Goal: Information Seeking & Learning: Check status

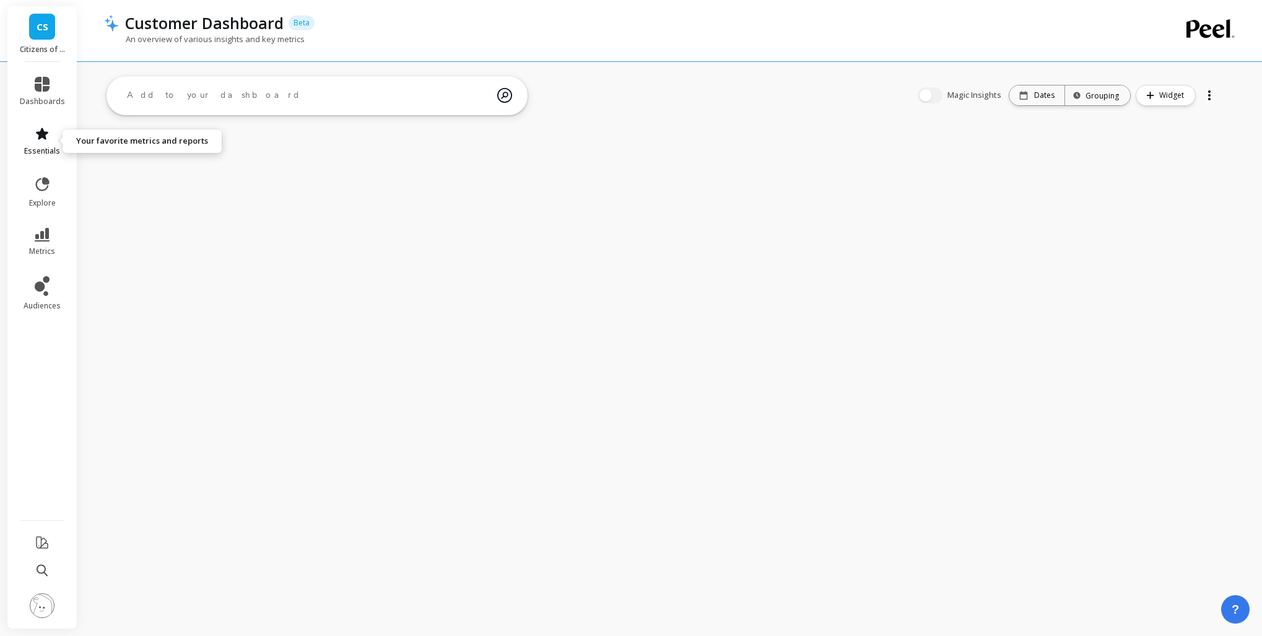
click at [55, 130] on link "essentials" at bounding box center [42, 141] width 45 height 30
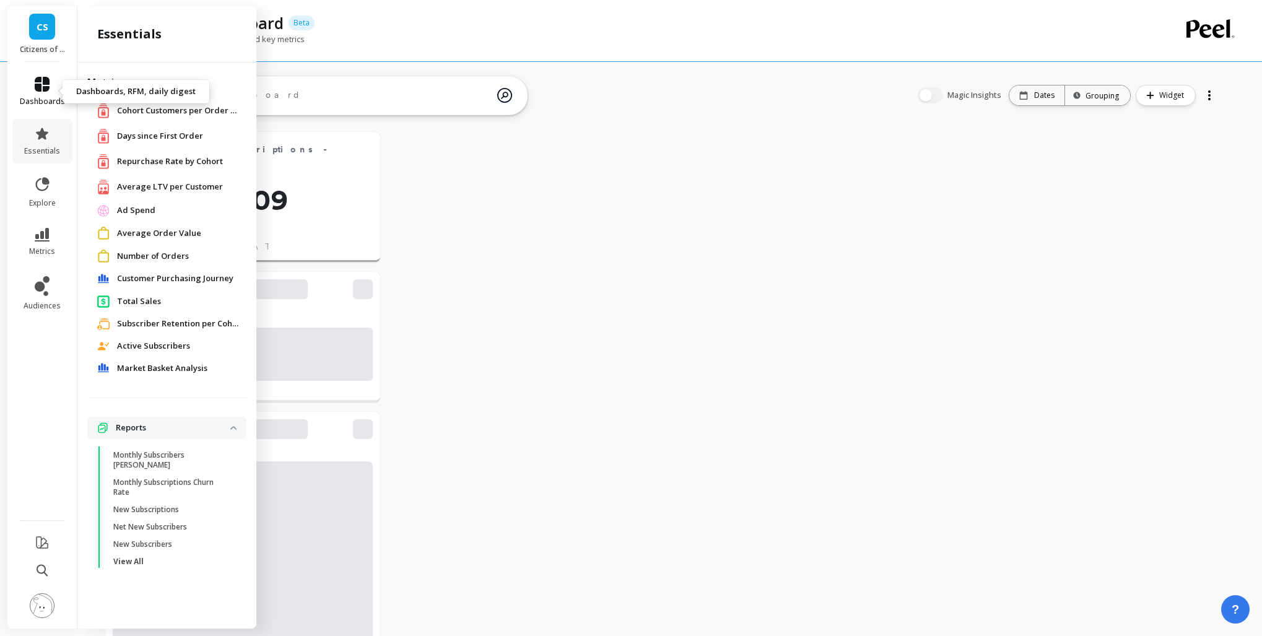
click at [50, 83] on link "dashboards" at bounding box center [42, 92] width 45 height 30
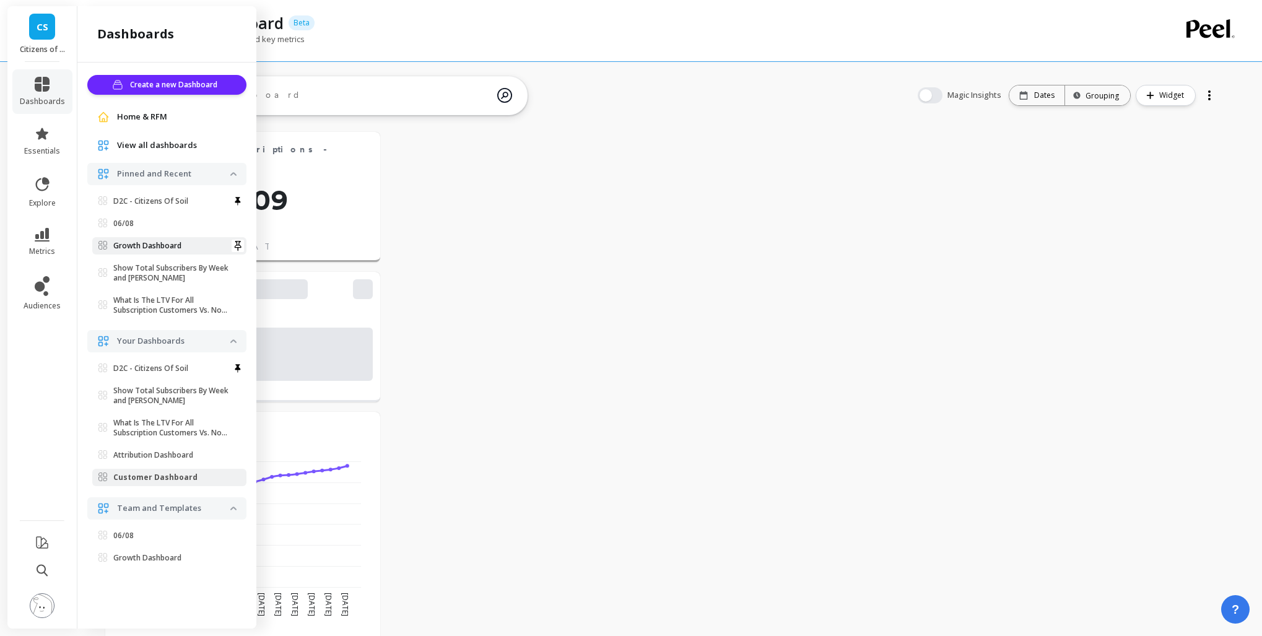
click at [172, 248] on p "Growth Dashboard" at bounding box center [147, 246] width 68 height 10
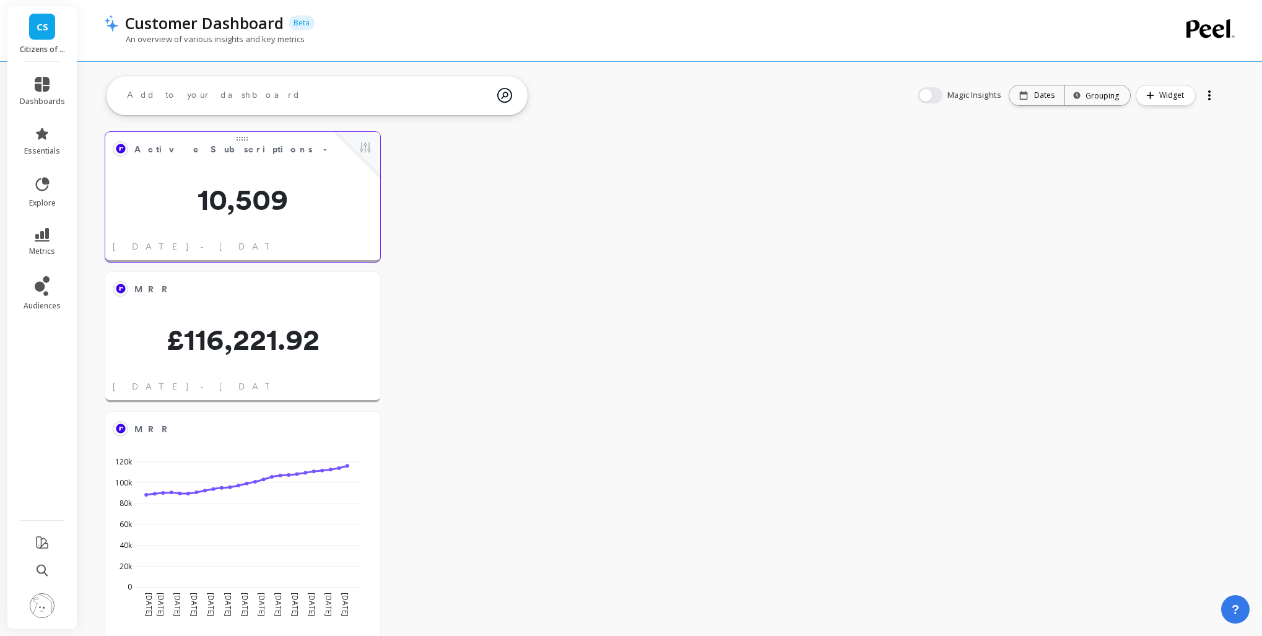
scroll to position [331, 230]
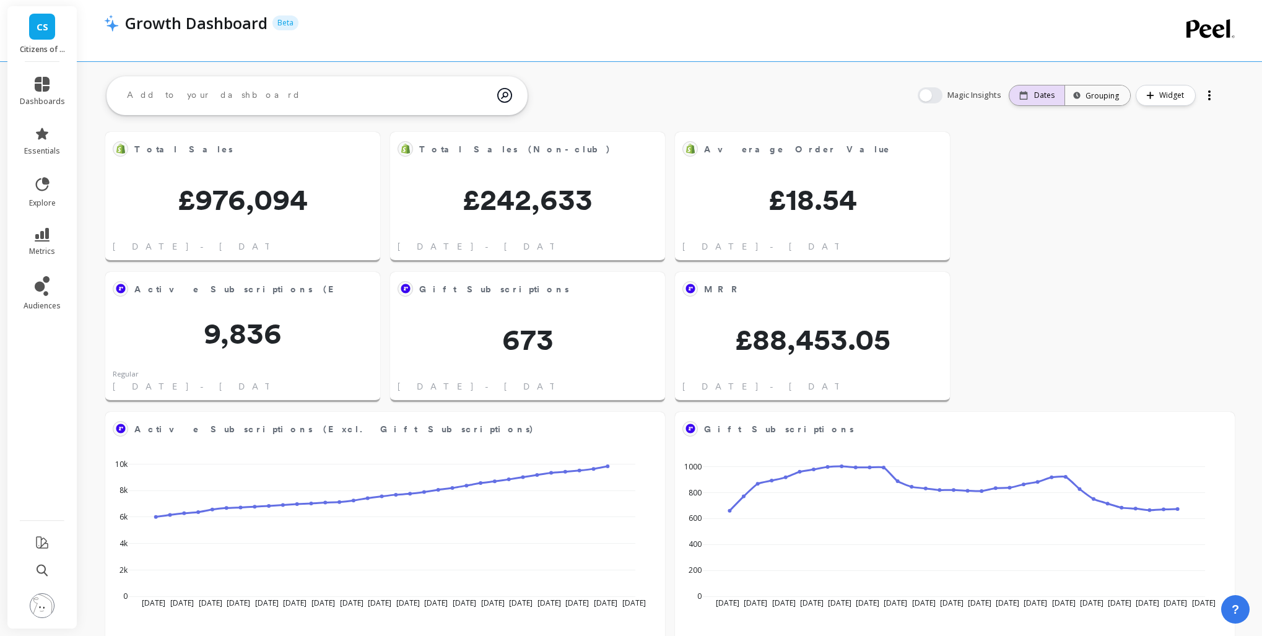
click at [1047, 93] on p "Dates" at bounding box center [1044, 95] width 20 height 10
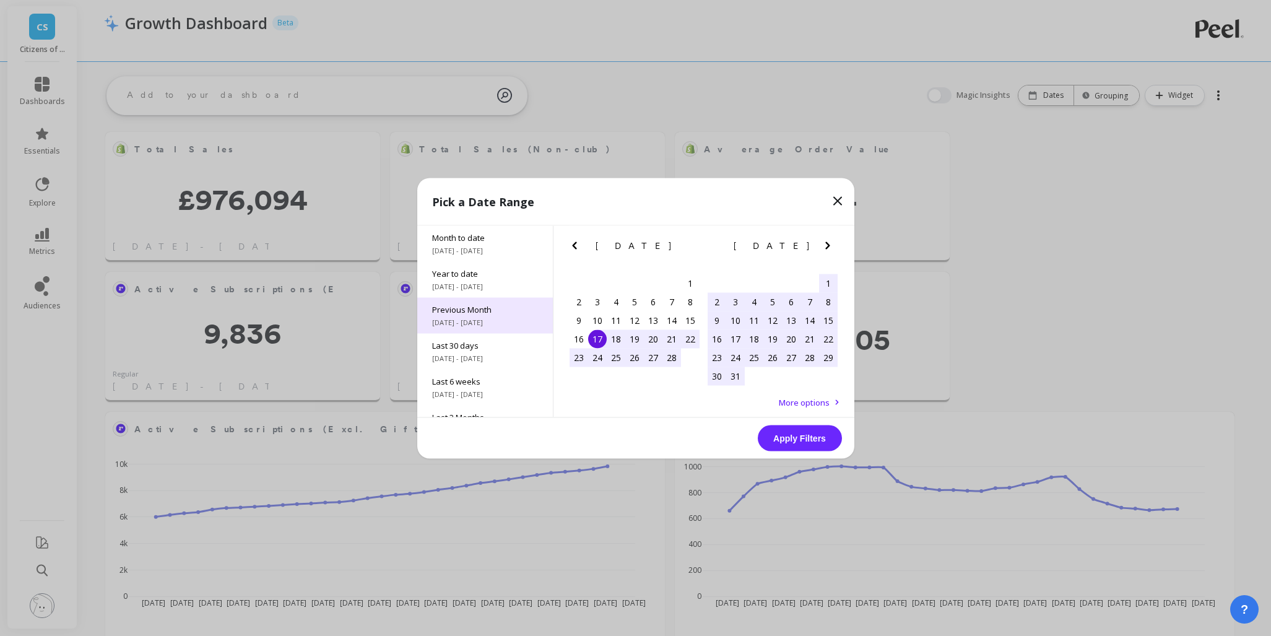
click at [500, 321] on span "[DATE] - [DATE]" at bounding box center [485, 322] width 106 height 10
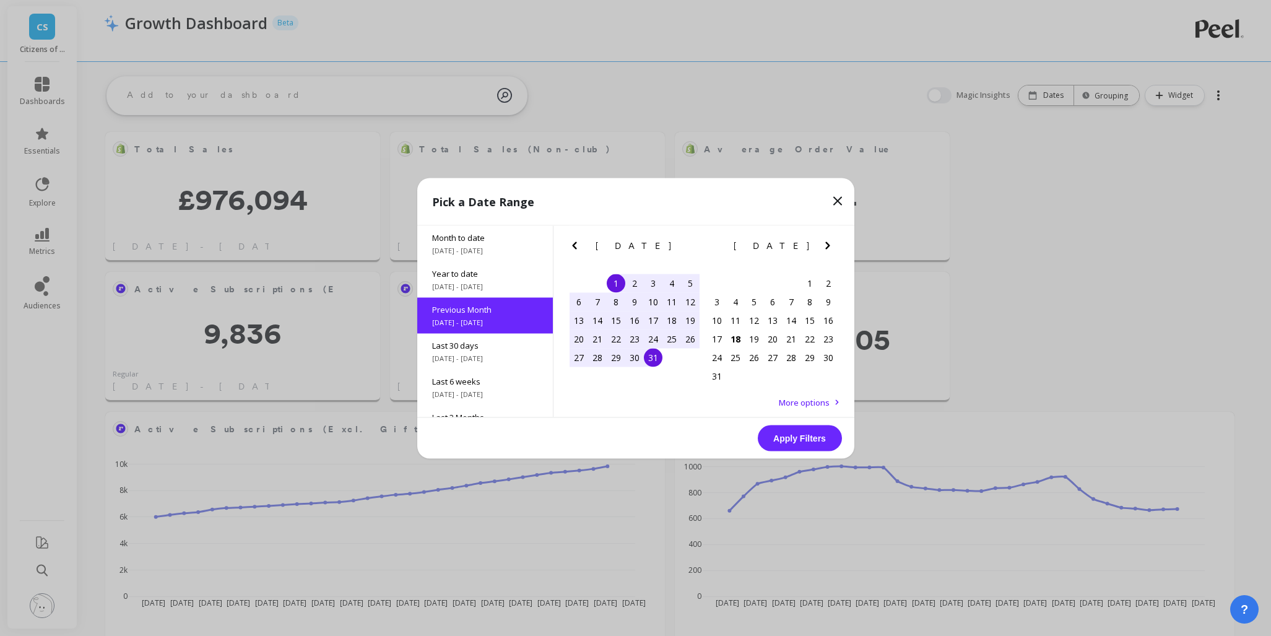
click at [801, 436] on button "Apply Filters" at bounding box center [800, 438] width 84 height 26
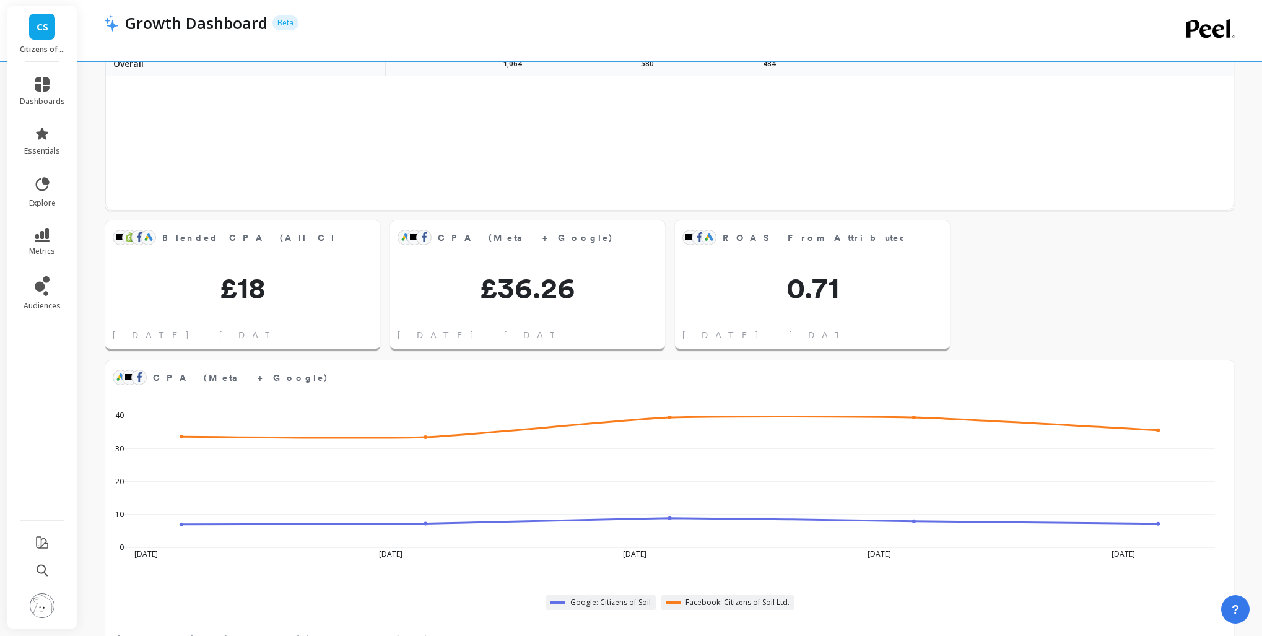
scroll to position [799, 0]
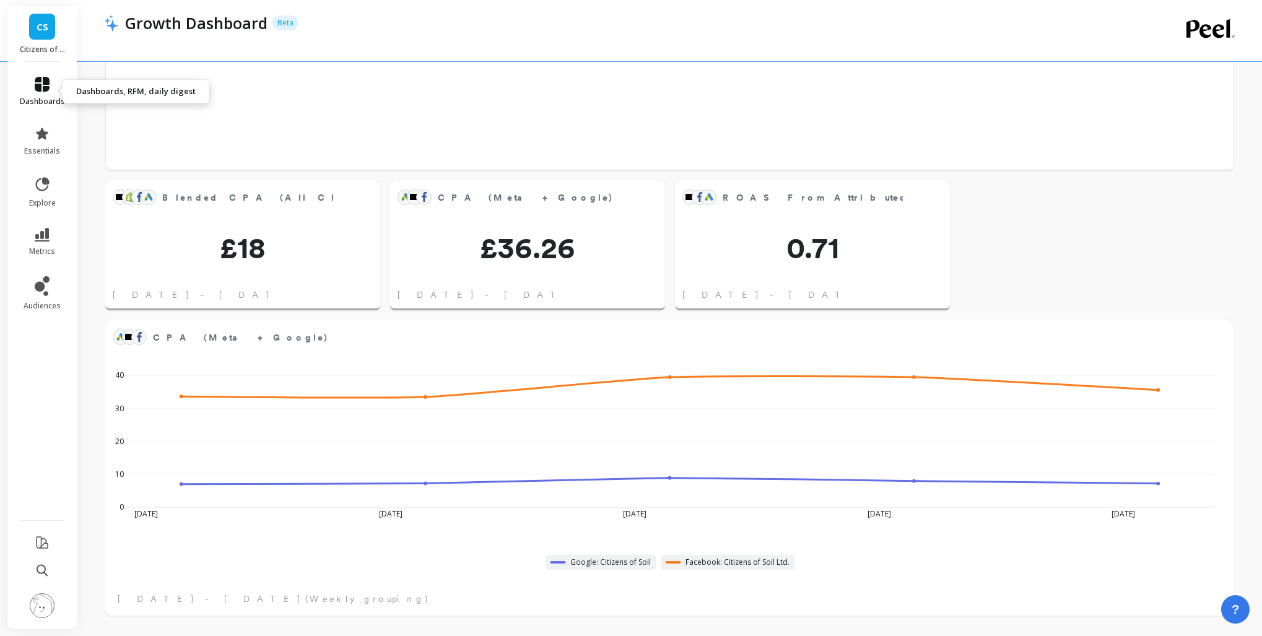
click at [48, 92] on link "dashboards" at bounding box center [42, 92] width 45 height 30
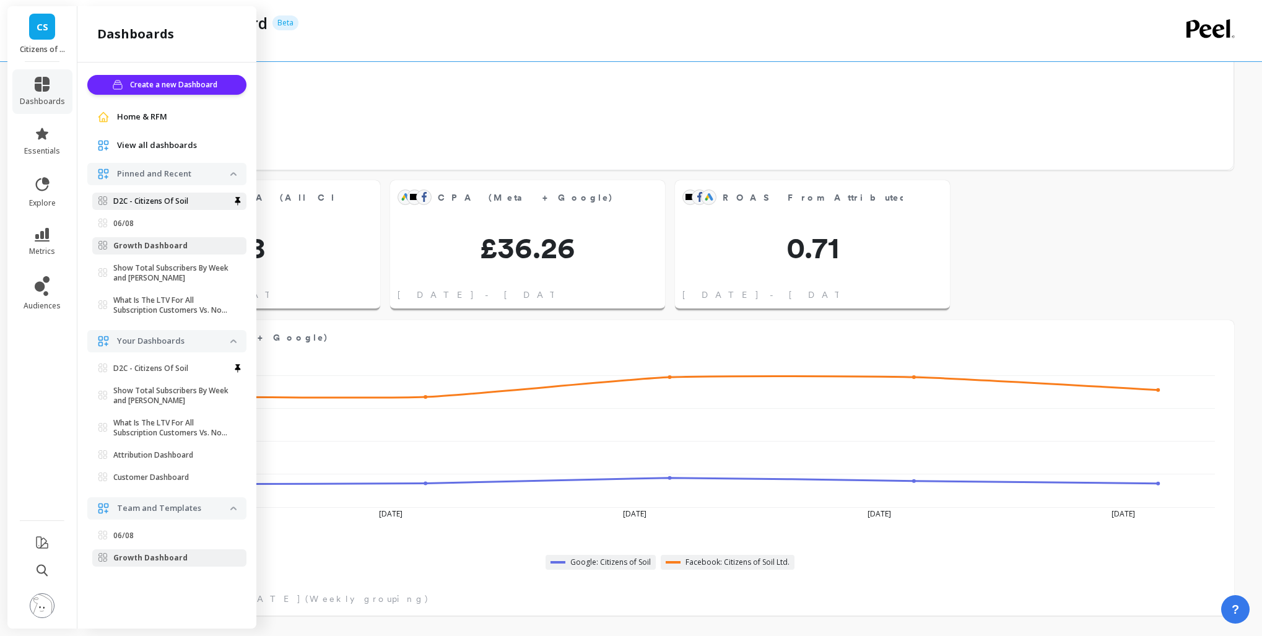
click at [159, 197] on p "D2C - Citizens Of Soil" at bounding box center [150, 201] width 75 height 10
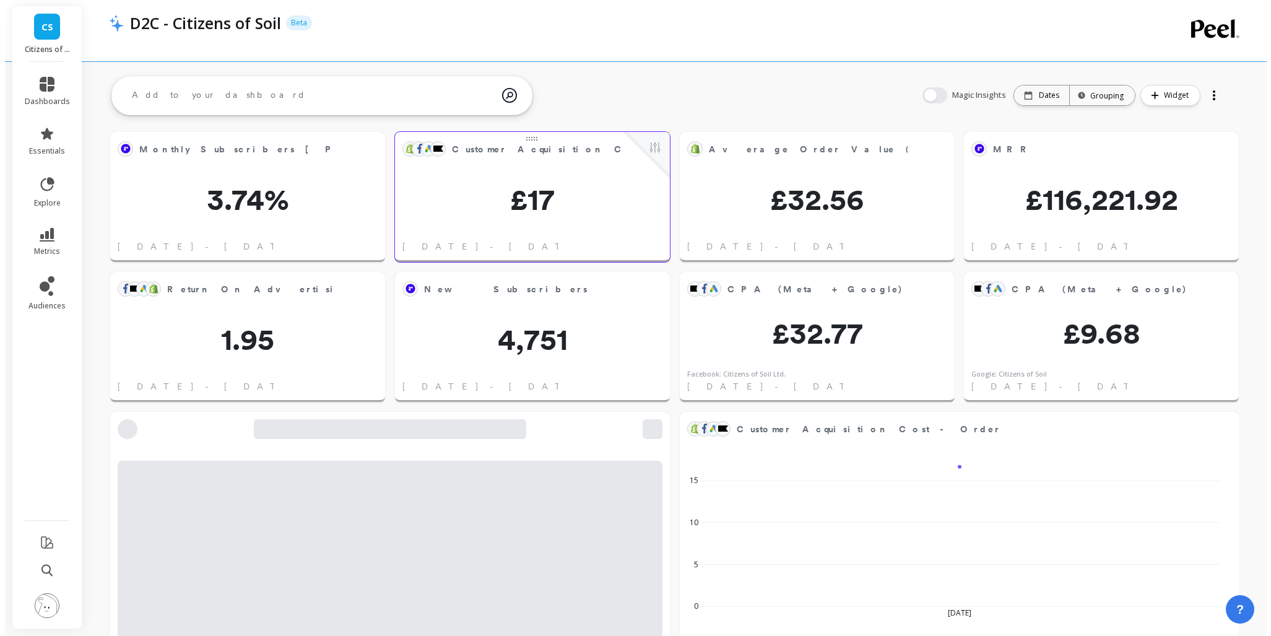
scroll to position [331, 230]
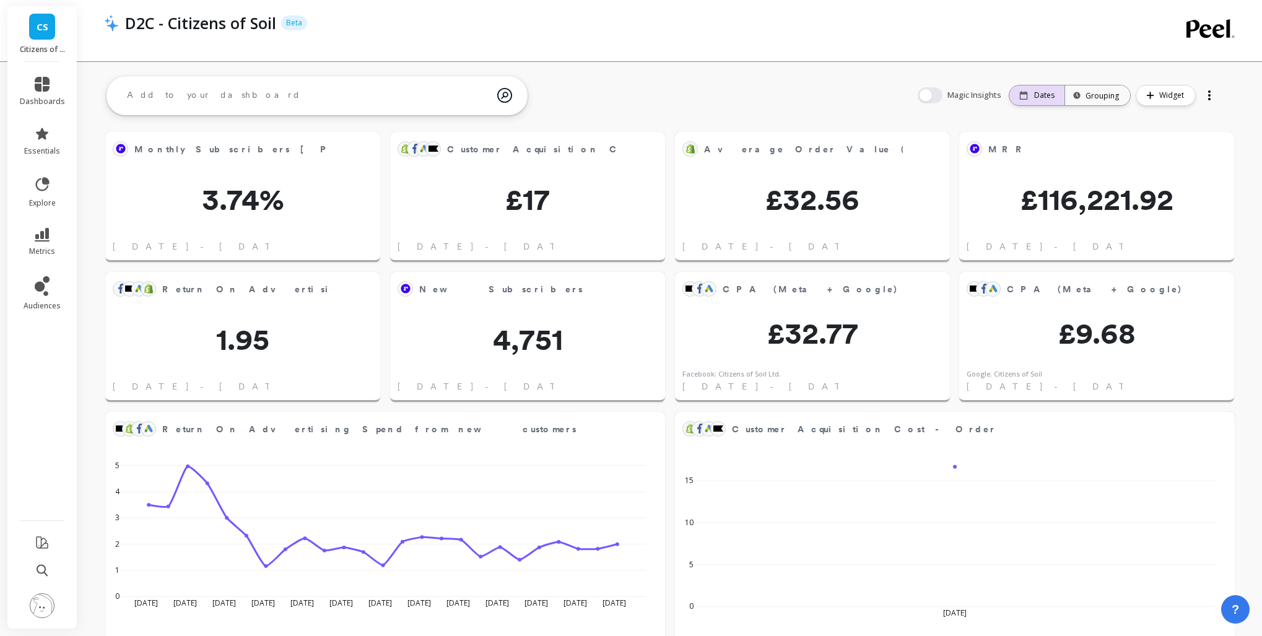
click at [1040, 96] on p "Dates" at bounding box center [1044, 95] width 20 height 10
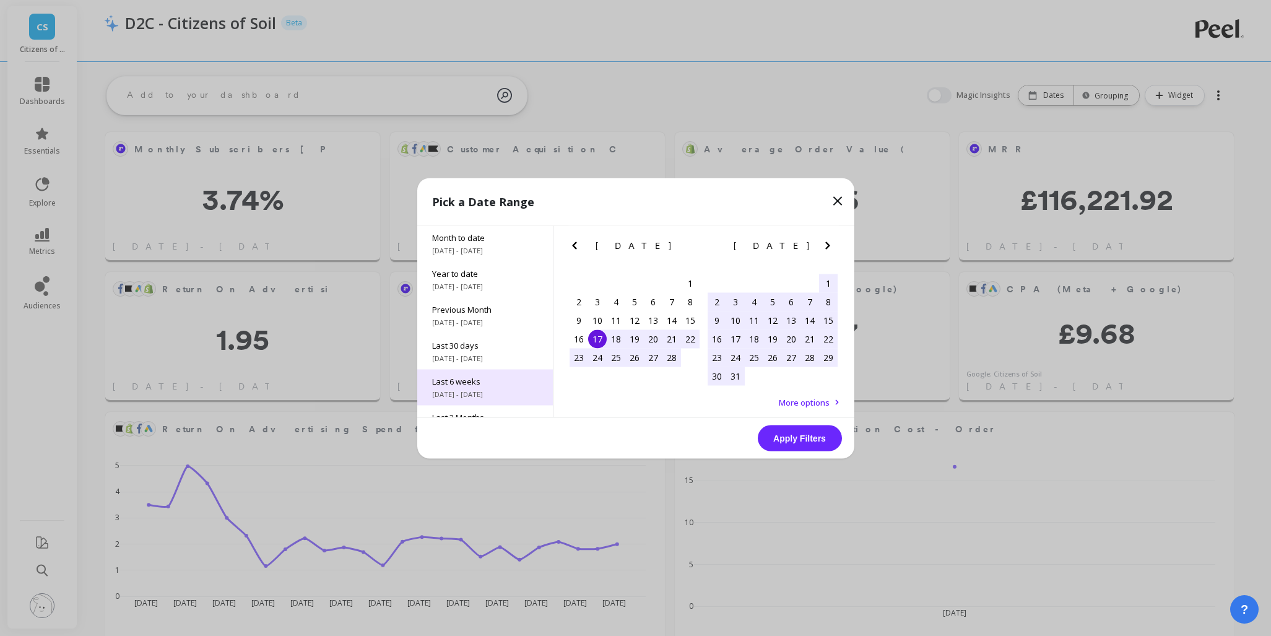
scroll to position [16, 0]
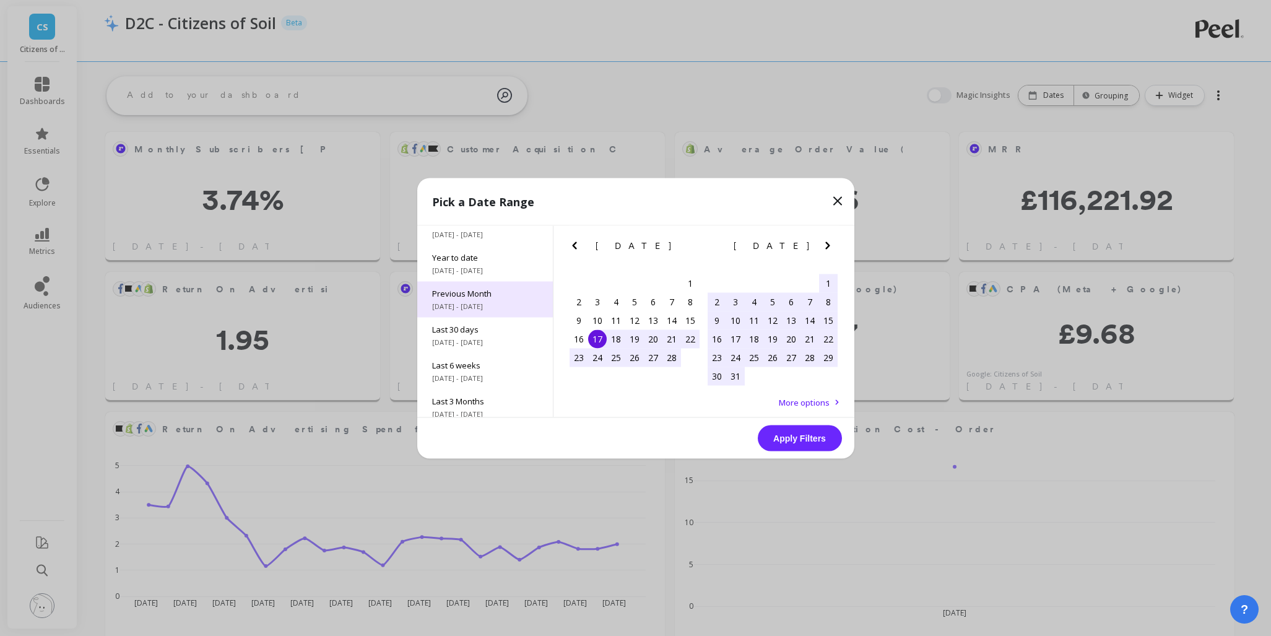
click at [487, 296] on span "Previous Month" at bounding box center [485, 292] width 106 height 11
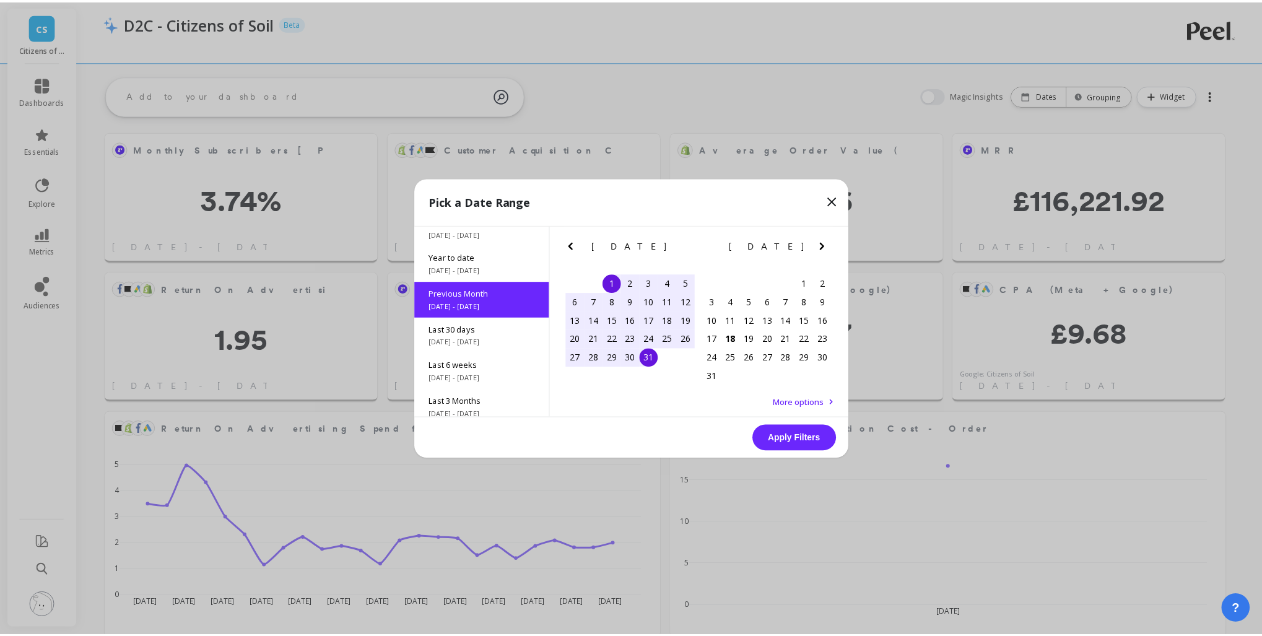
scroll to position [0, 0]
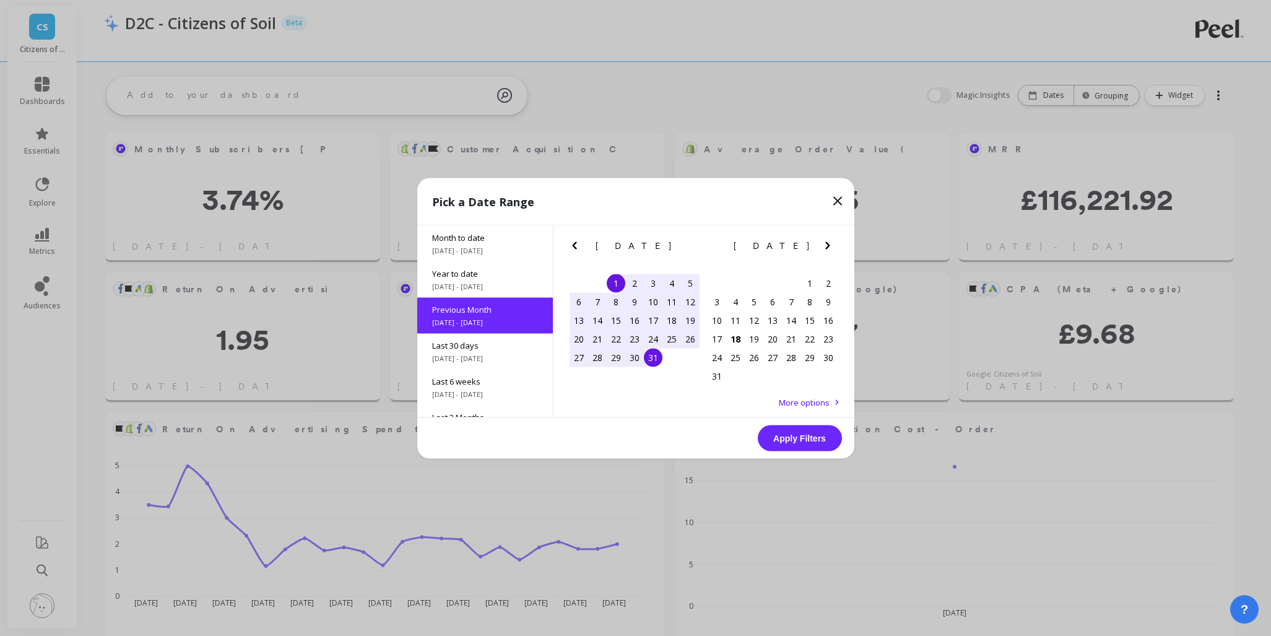
click at [784, 441] on button "Apply Filters" at bounding box center [800, 438] width 84 height 26
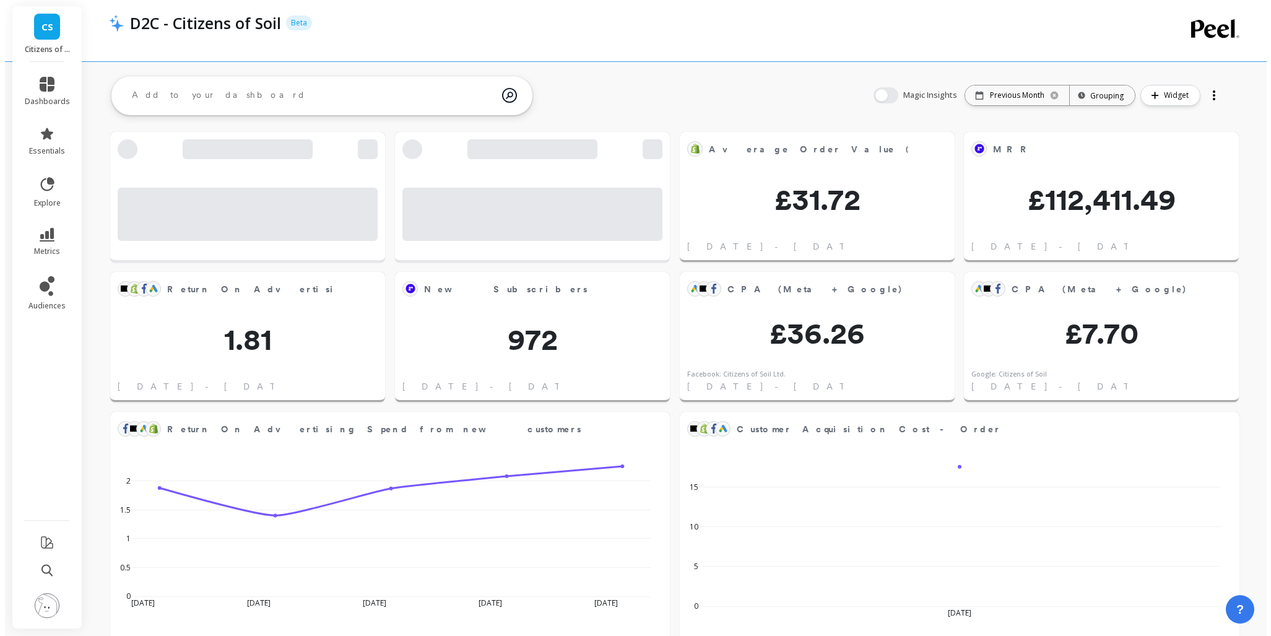
scroll to position [331, 230]
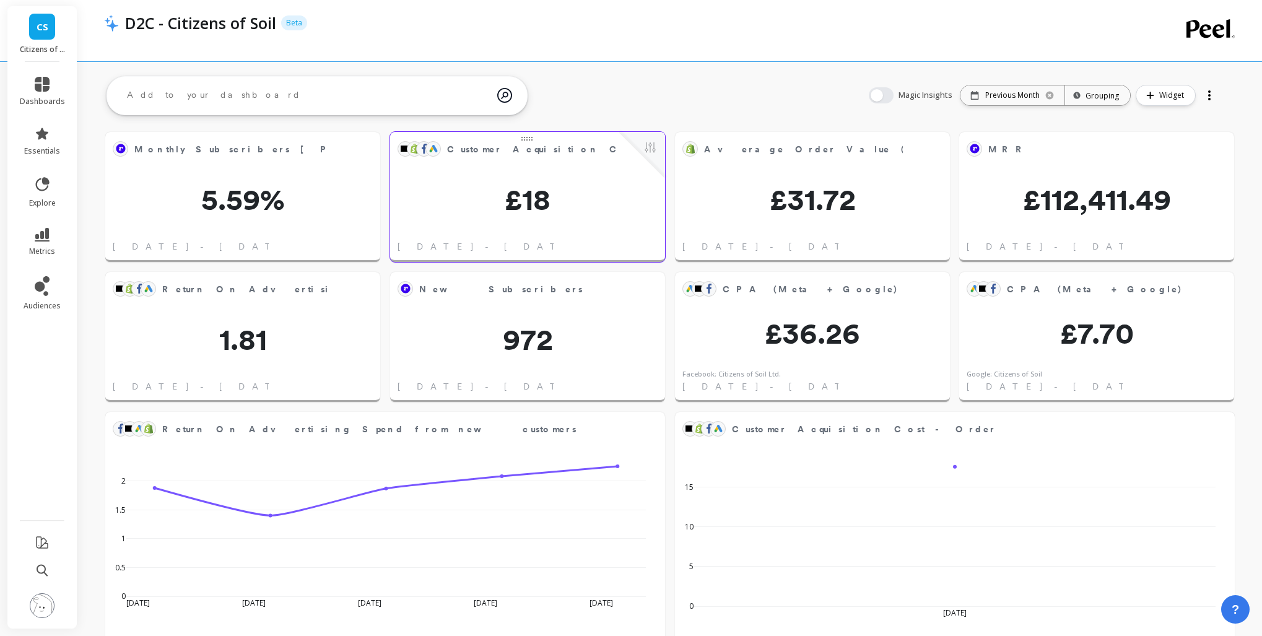
click at [658, 149] on div at bounding box center [642, 155] width 46 height 46
click at [653, 144] on button at bounding box center [650, 148] width 15 height 17
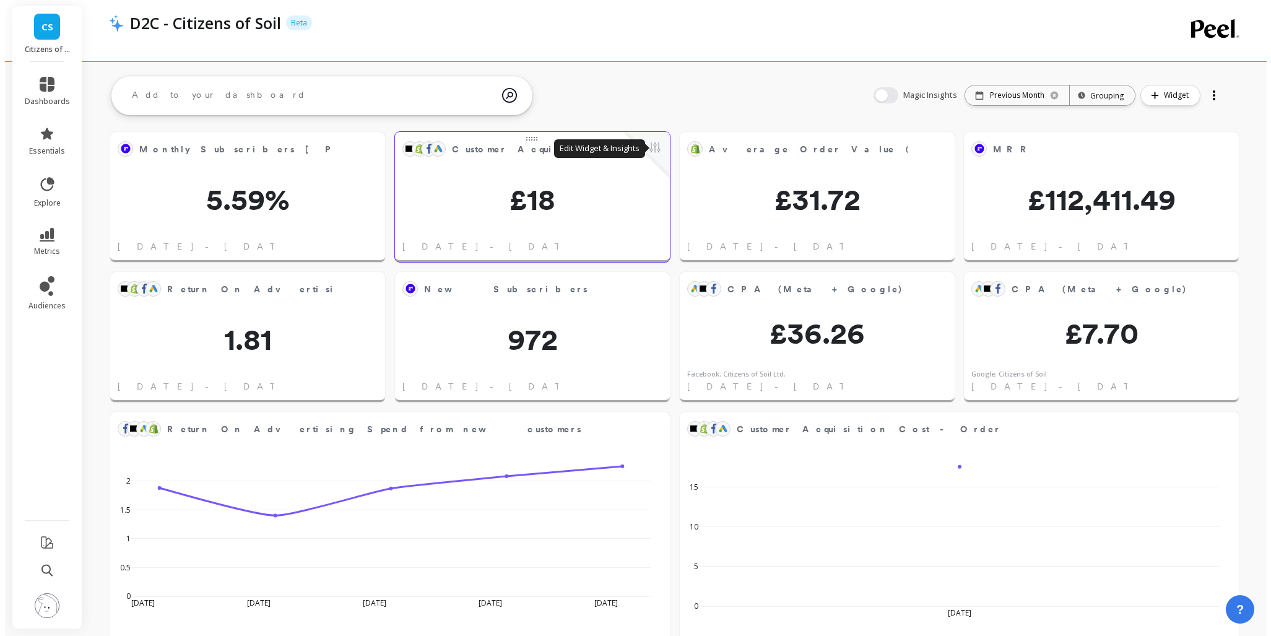
scroll to position [331, 233]
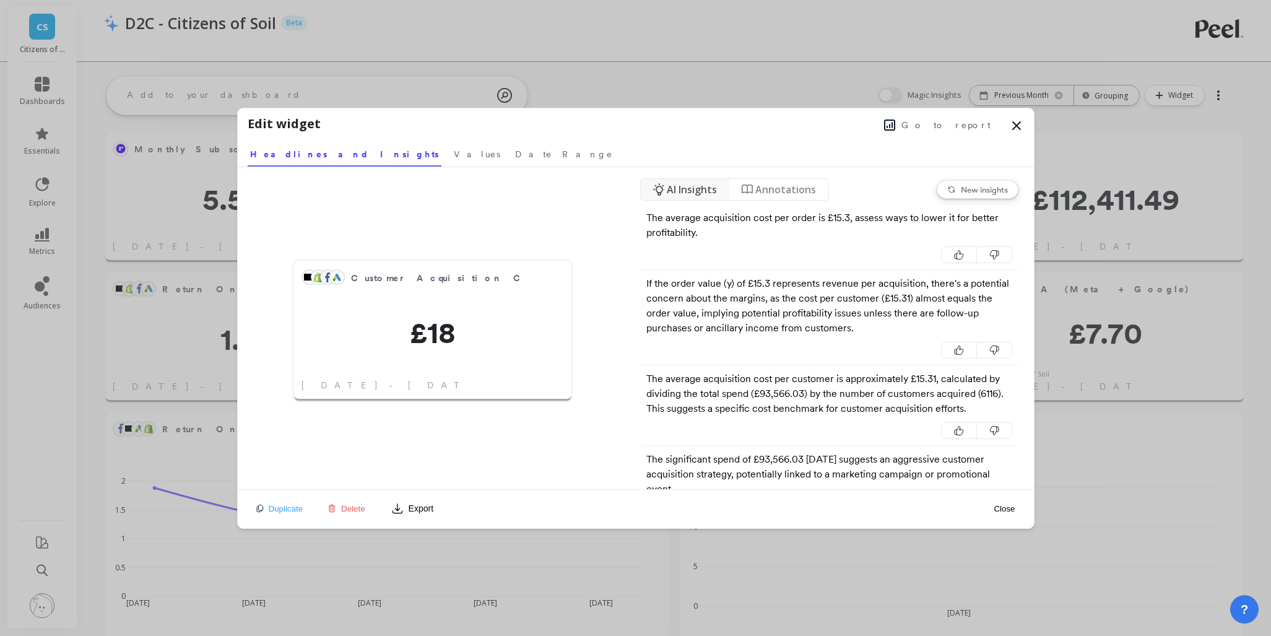
click at [952, 122] on span "Go to report" at bounding box center [945, 125] width 89 height 12
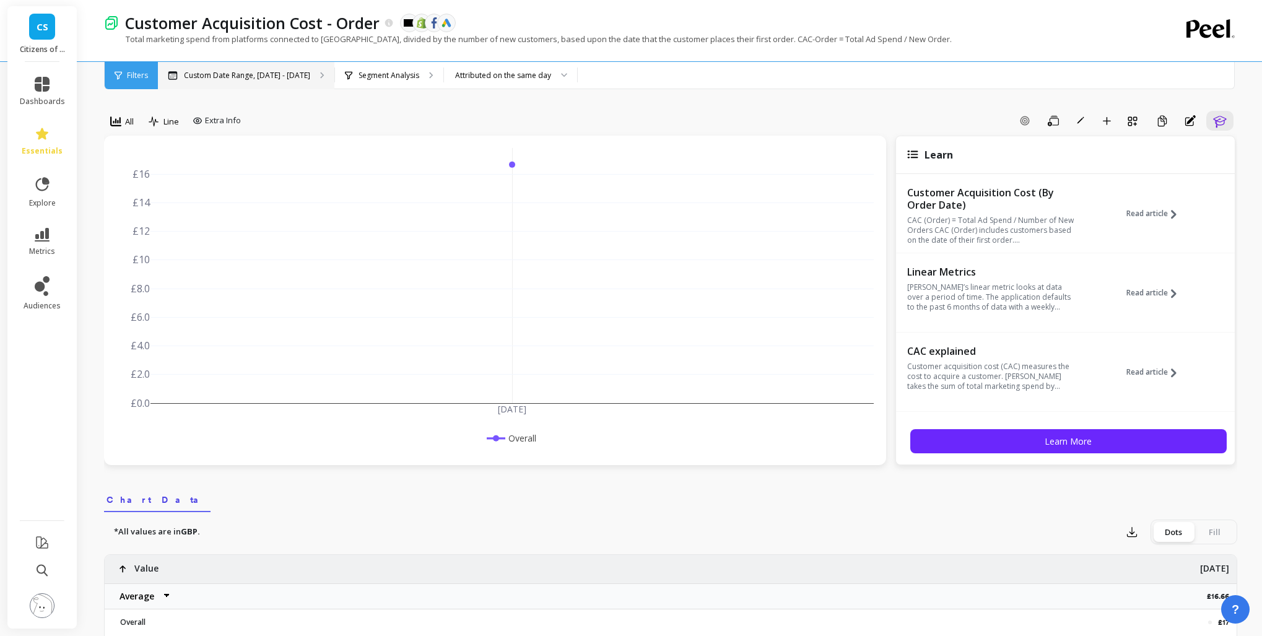
click at [264, 68] on div "Custom Date Range, [DATE] - [DATE]" at bounding box center [246, 75] width 176 height 27
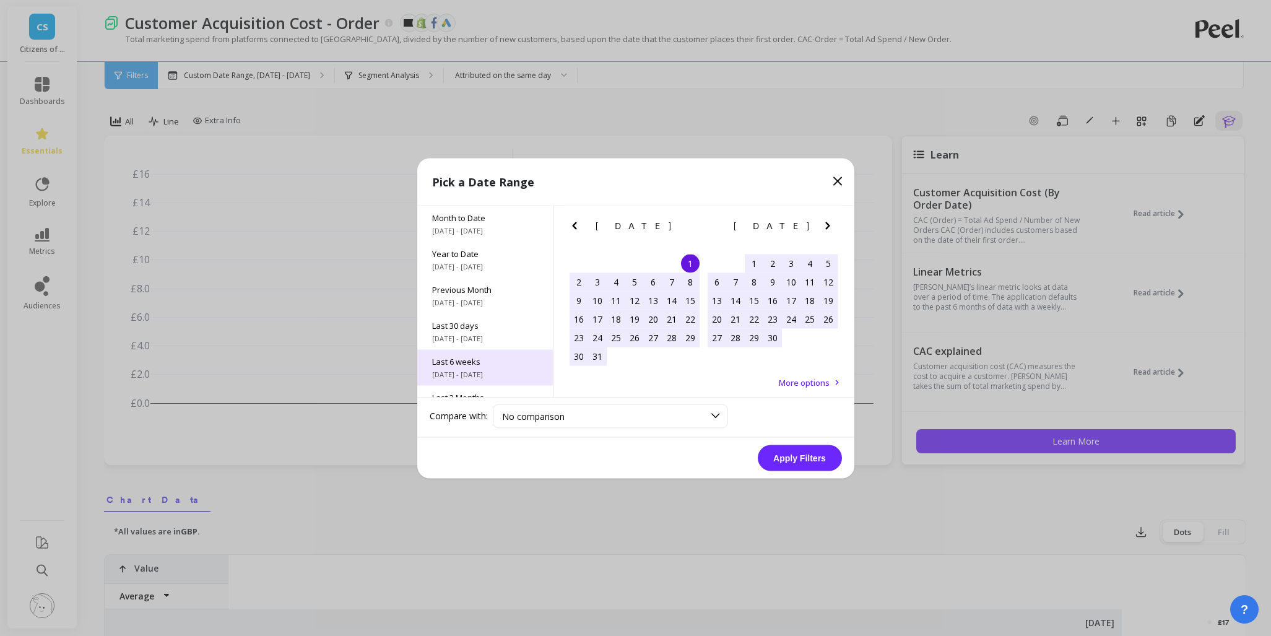
scroll to position [16, 0]
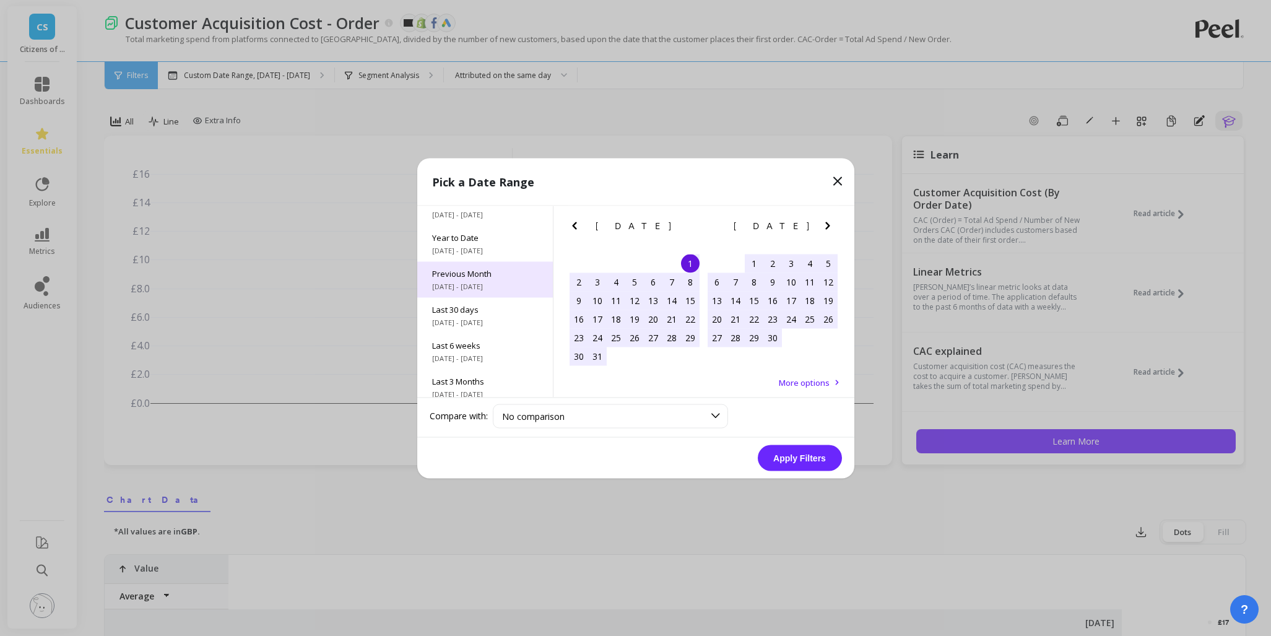
click at [484, 278] on span "Previous Month" at bounding box center [485, 272] width 106 height 11
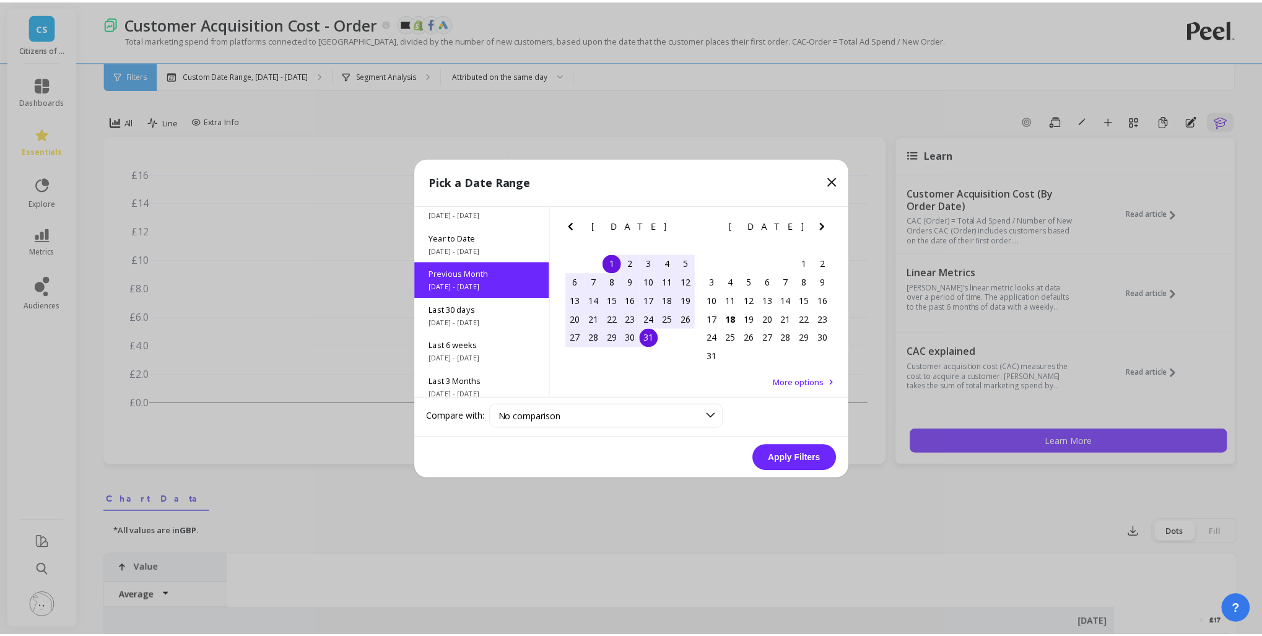
scroll to position [0, 0]
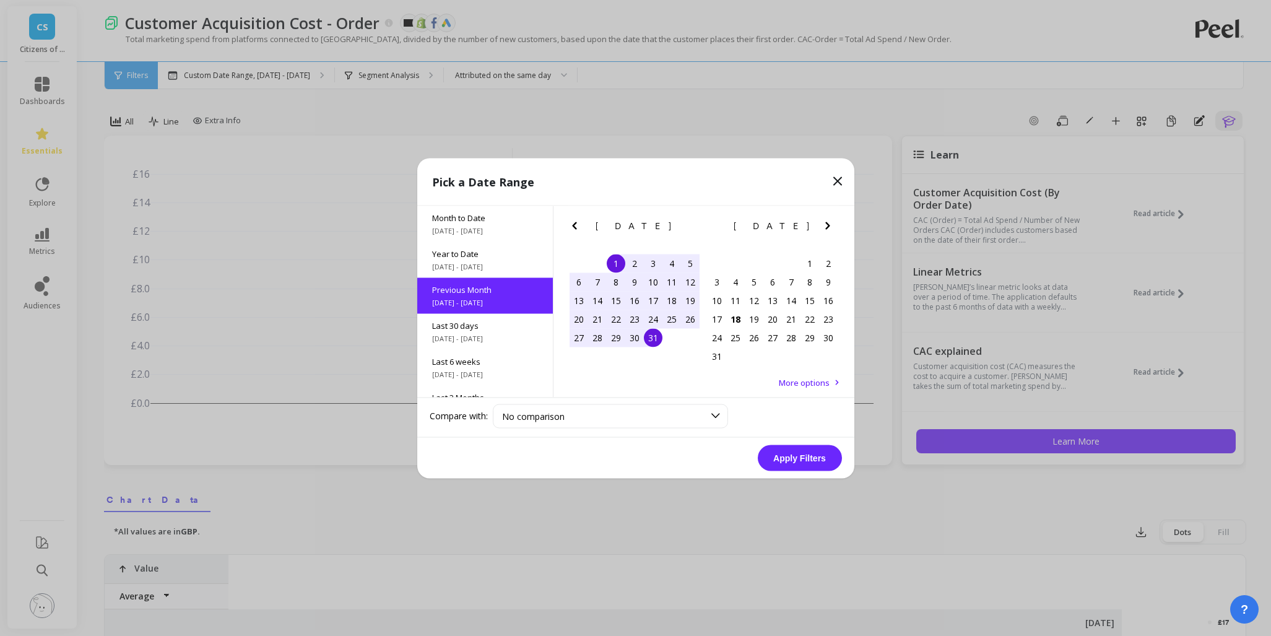
click at [799, 454] on button "Apply Filters" at bounding box center [800, 458] width 84 height 26
